Goal: Transaction & Acquisition: Purchase product/service

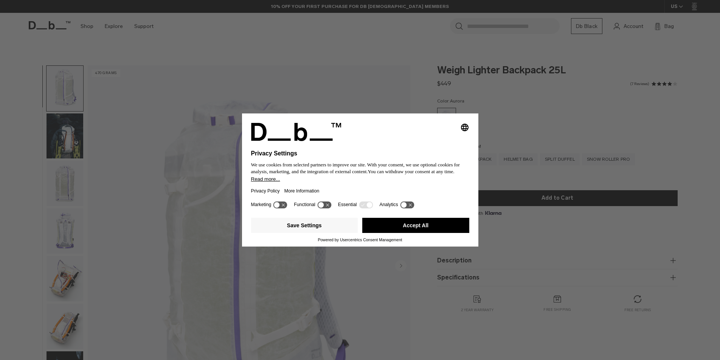
click at [359, 94] on div "Selecting an option will immediately change the language Privacy Settings We us…" at bounding box center [360, 180] width 720 height 360
click at [423, 233] on button "Accept All" at bounding box center [416, 225] width 107 height 15
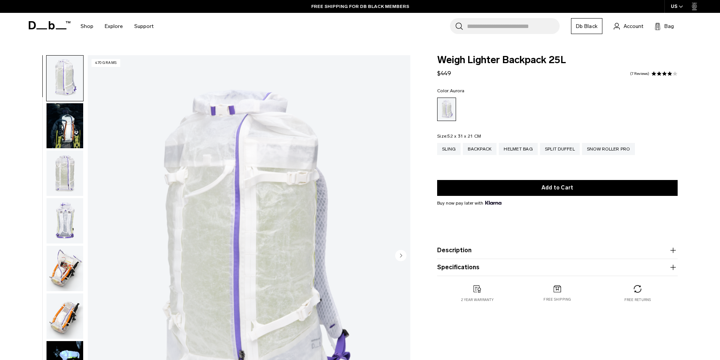
scroll to position [12, 0]
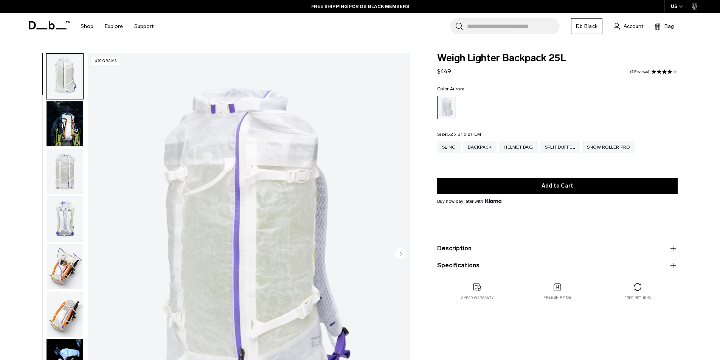
click at [65, 114] on img "button" at bounding box center [65, 123] width 37 height 45
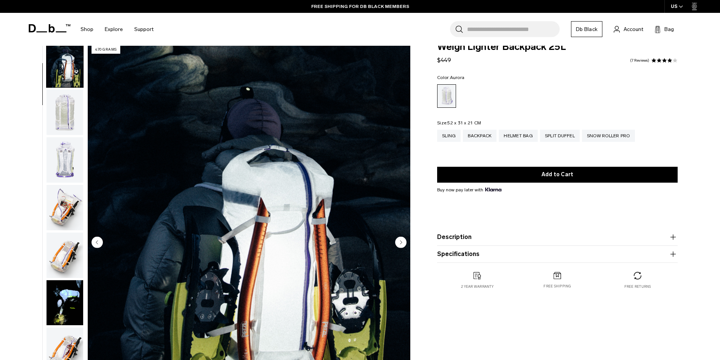
scroll to position [18, 0]
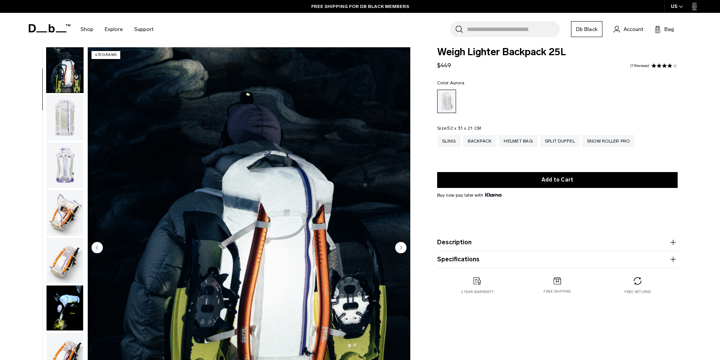
click at [76, 112] on img "button" at bounding box center [65, 117] width 37 height 45
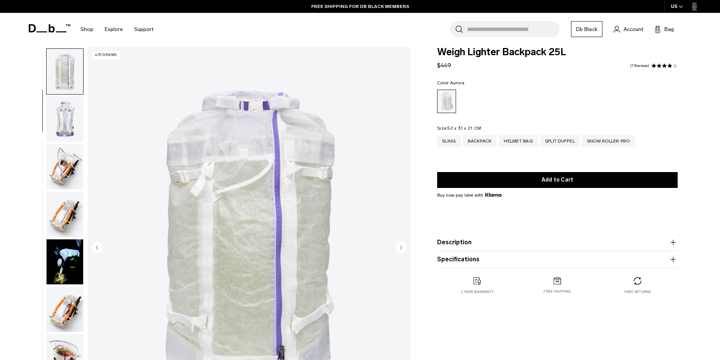
scroll to position [95, 0]
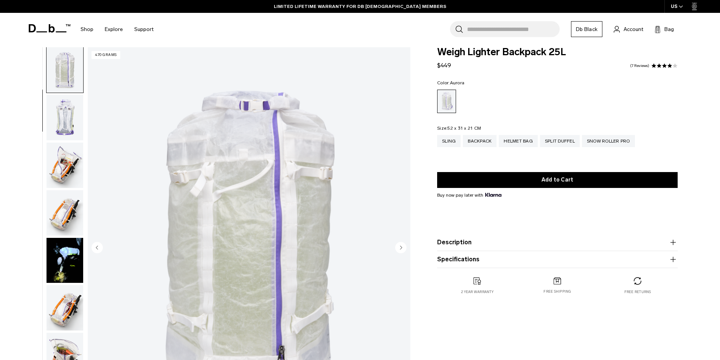
click at [70, 293] on img "button" at bounding box center [65, 307] width 37 height 45
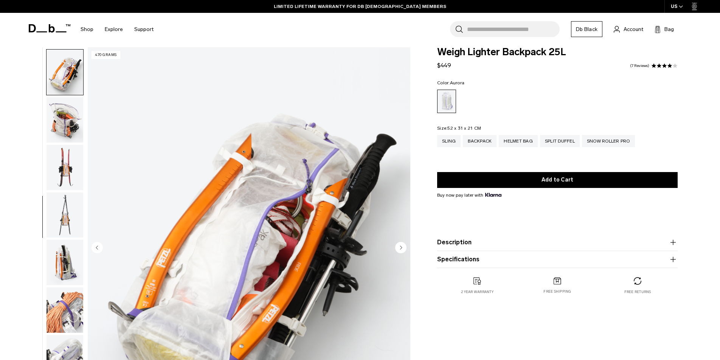
scroll to position [333, 0]
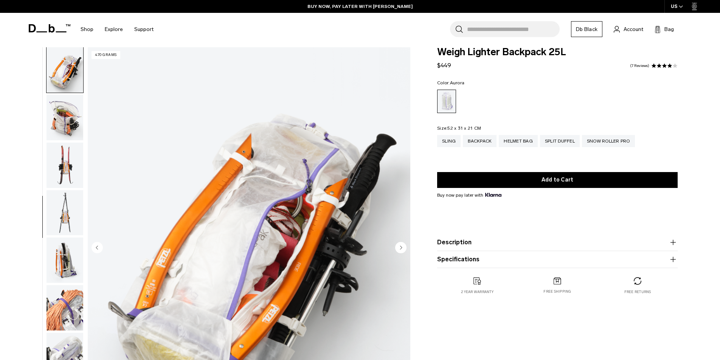
click at [401, 246] on icon "Next slide" at bounding box center [402, 247] width 2 height 3
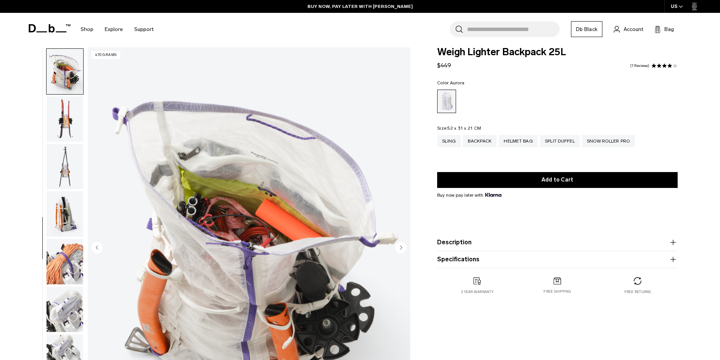
scroll to position [381, 0]
click at [401, 246] on icon "Next slide" at bounding box center [402, 247] width 2 height 3
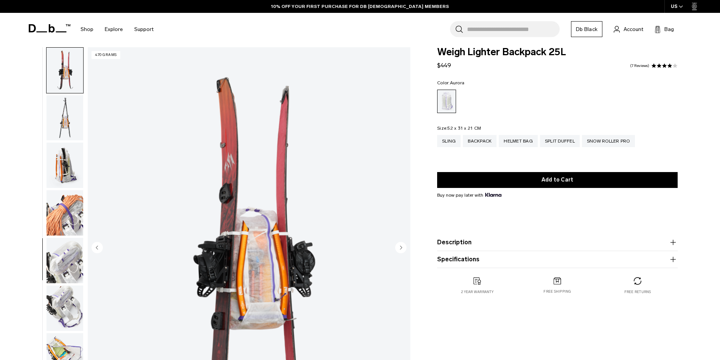
click at [401, 246] on icon "Next slide" at bounding box center [402, 247] width 2 height 3
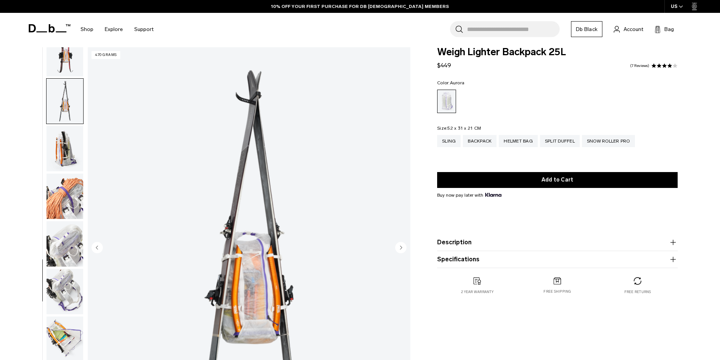
scroll to position [452, 0]
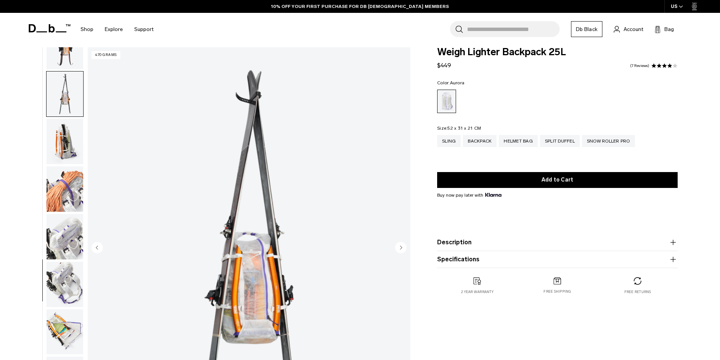
click at [401, 246] on icon "Next slide" at bounding box center [402, 247] width 2 height 3
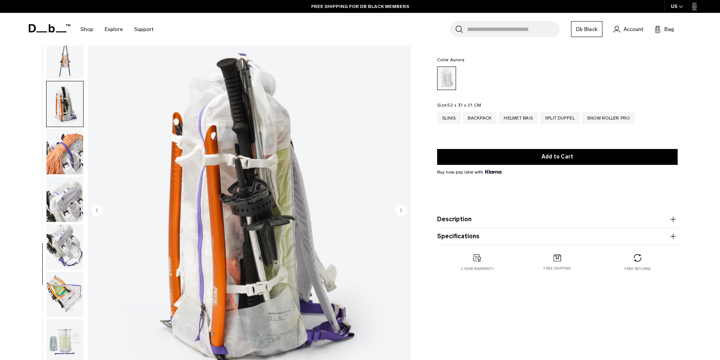
scroll to position [56, 0]
click at [67, 275] on img "button" at bounding box center [65, 293] width 37 height 45
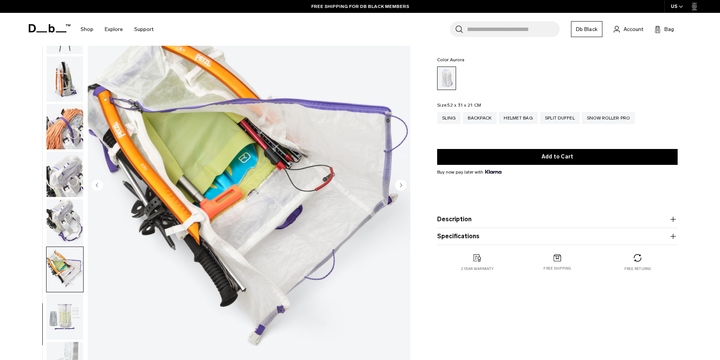
scroll to position [83, 0]
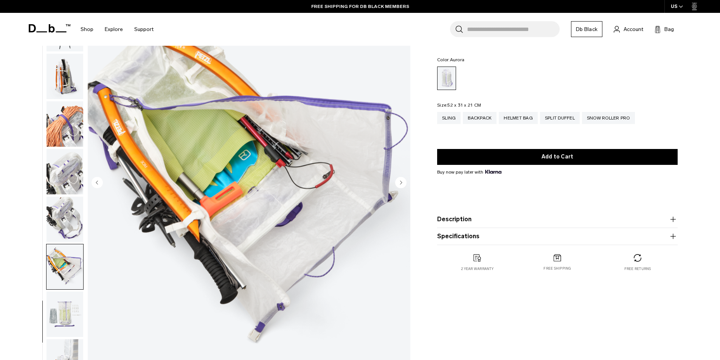
click at [70, 292] on img "button" at bounding box center [65, 314] width 37 height 45
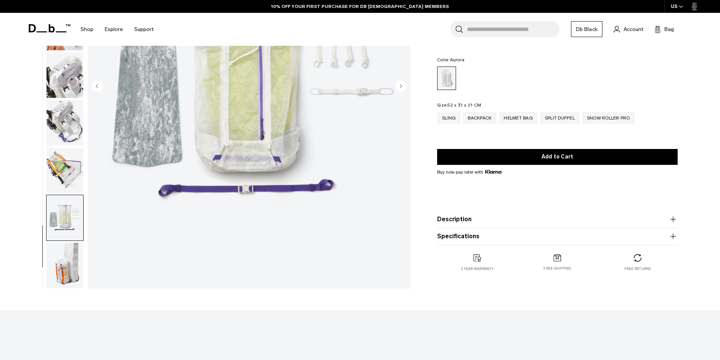
scroll to position [190, 0]
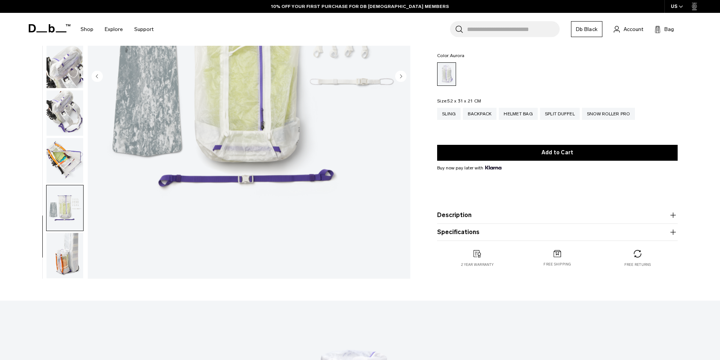
click at [69, 247] on img "button" at bounding box center [65, 255] width 37 height 45
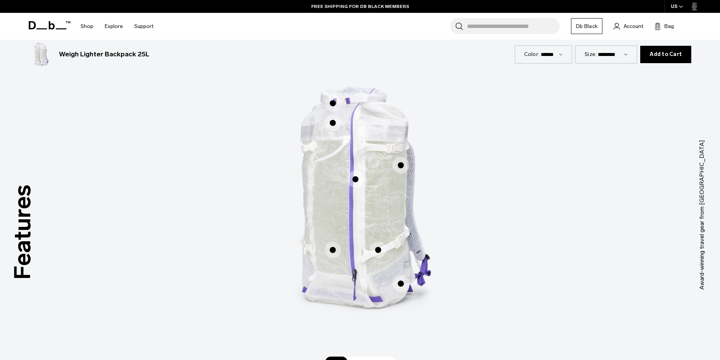
scroll to position [452, 0]
click at [405, 187] on img "1 / 3" at bounding box center [360, 204] width 227 height 283
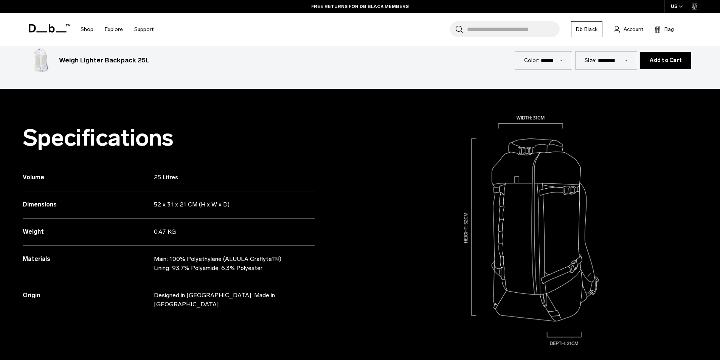
scroll to position [769, 0]
